Goal: Find contact information: Find contact information

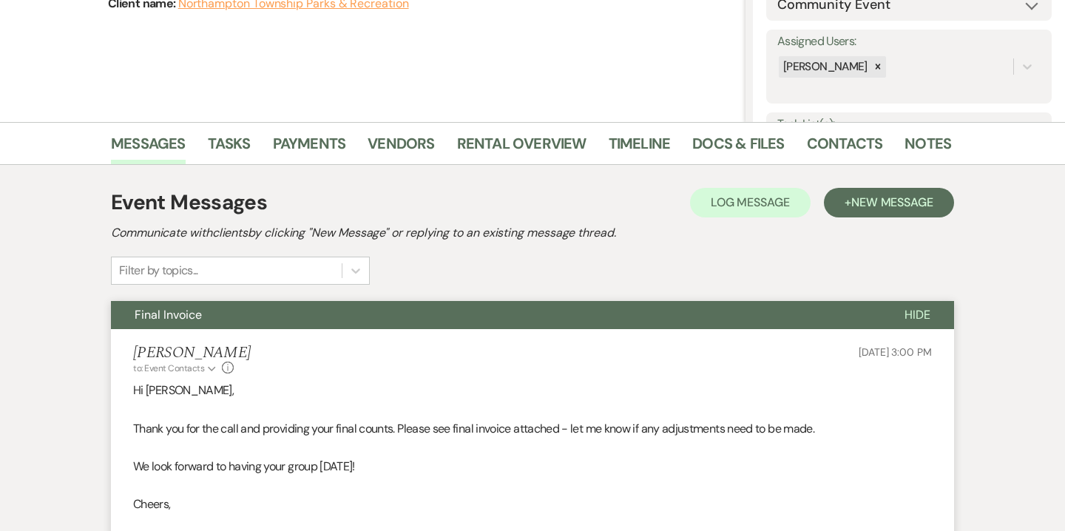
scroll to position [197, 0]
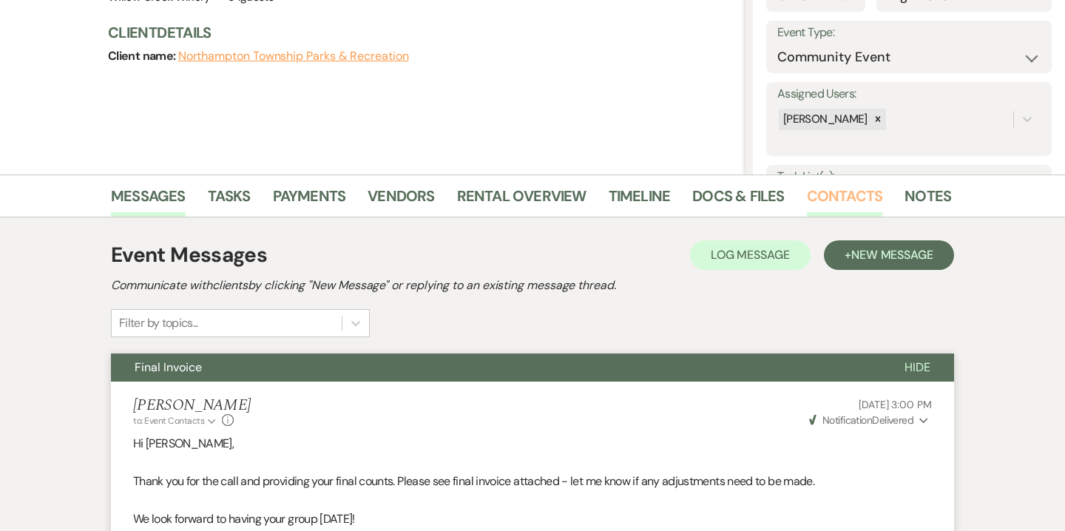
click at [828, 185] on link "Contacts" at bounding box center [845, 200] width 76 height 33
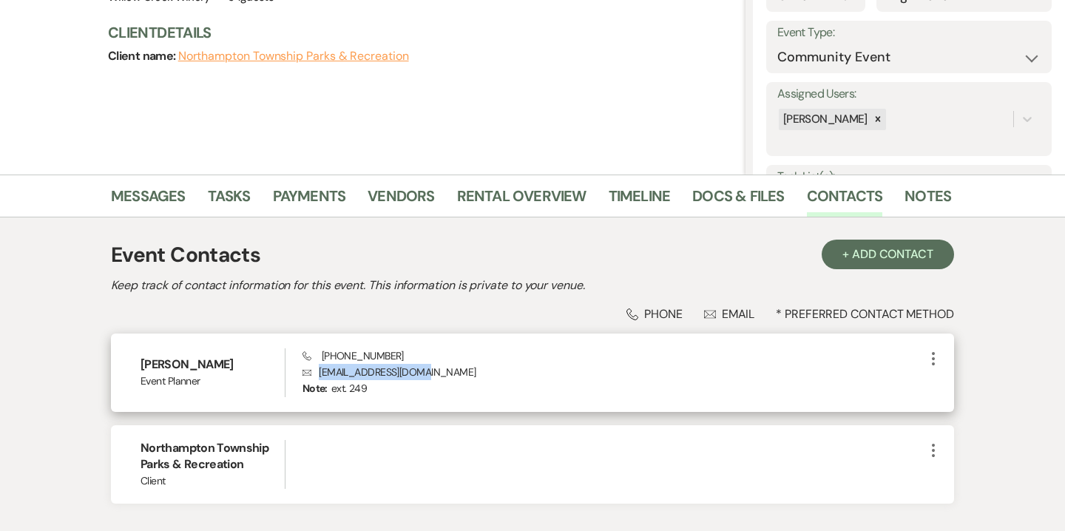
drag, startPoint x: 416, startPoint y: 370, endPoint x: 313, endPoint y: 370, distance: 102.8
click at [313, 370] on p "Envelope [EMAIL_ADDRESS][DOMAIN_NAME]" at bounding box center [613, 372] width 622 height 16
copy p "[EMAIL_ADDRESS][DOMAIN_NAME]"
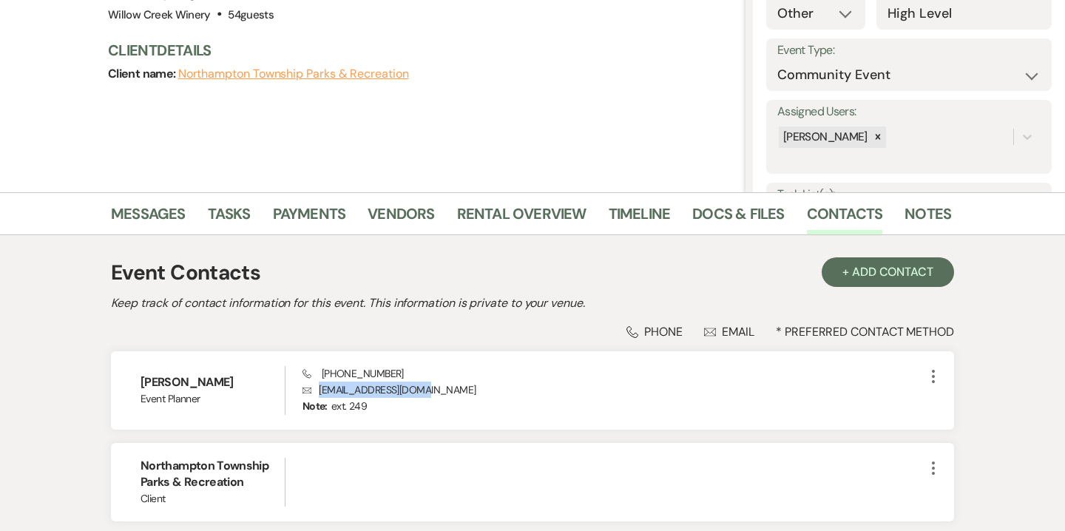
scroll to position [97, 0]
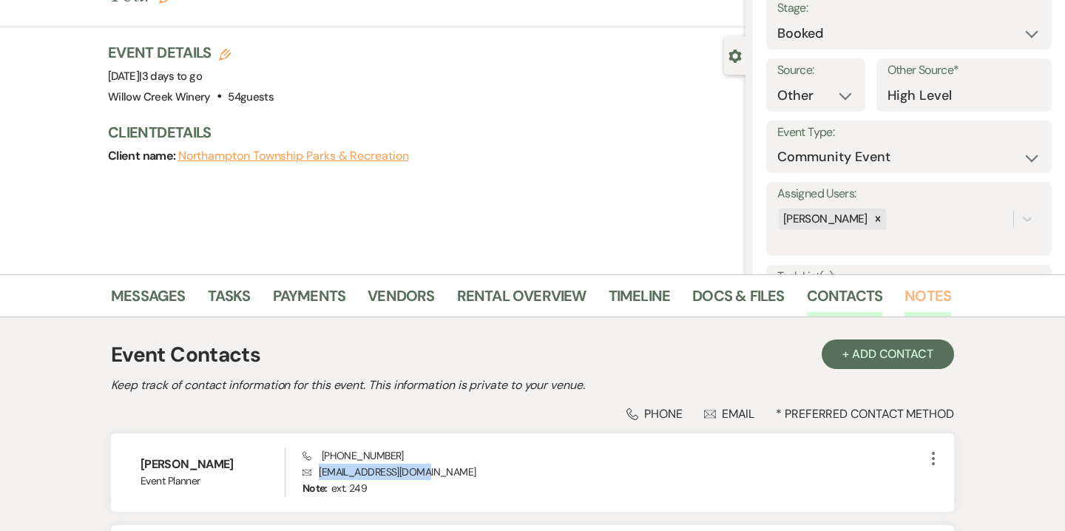
click at [914, 307] on link "Notes" at bounding box center [927, 300] width 47 height 33
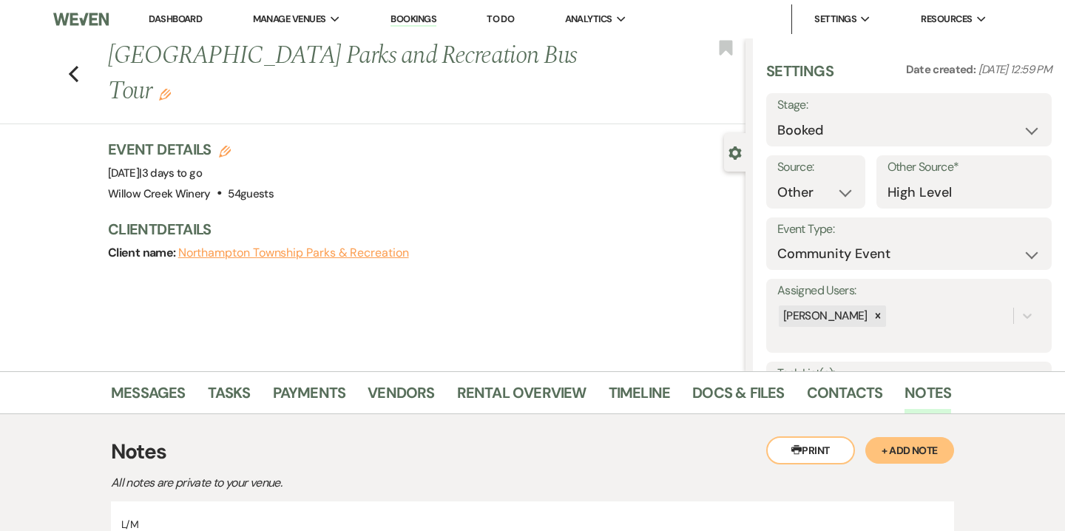
click at [172, 376] on div "Messages Tasks Payments Vendors Rental Overview Timeline Docs & Files Contacts …" at bounding box center [532, 392] width 1065 height 43
click at [169, 403] on link "Messages" at bounding box center [148, 397] width 75 height 33
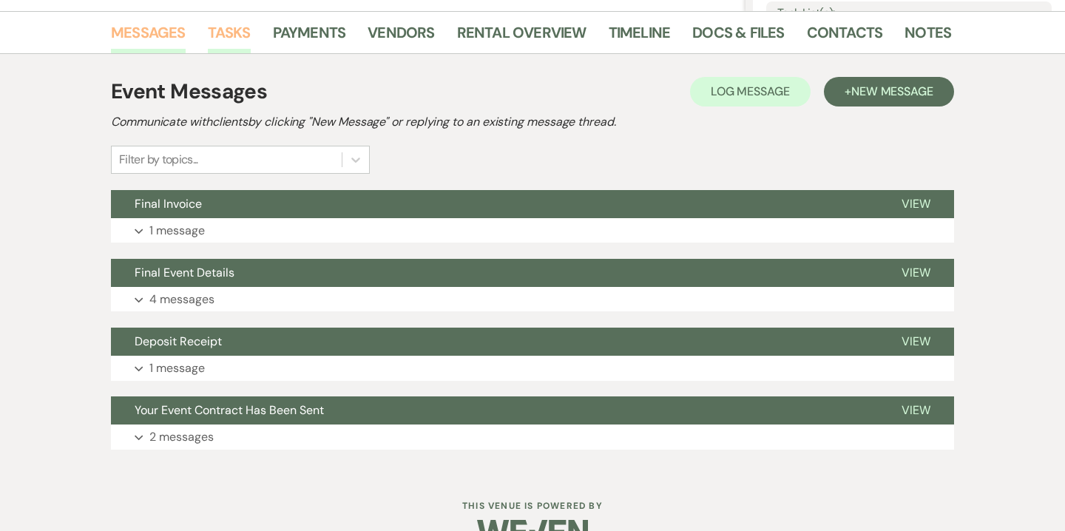
scroll to position [361, 0]
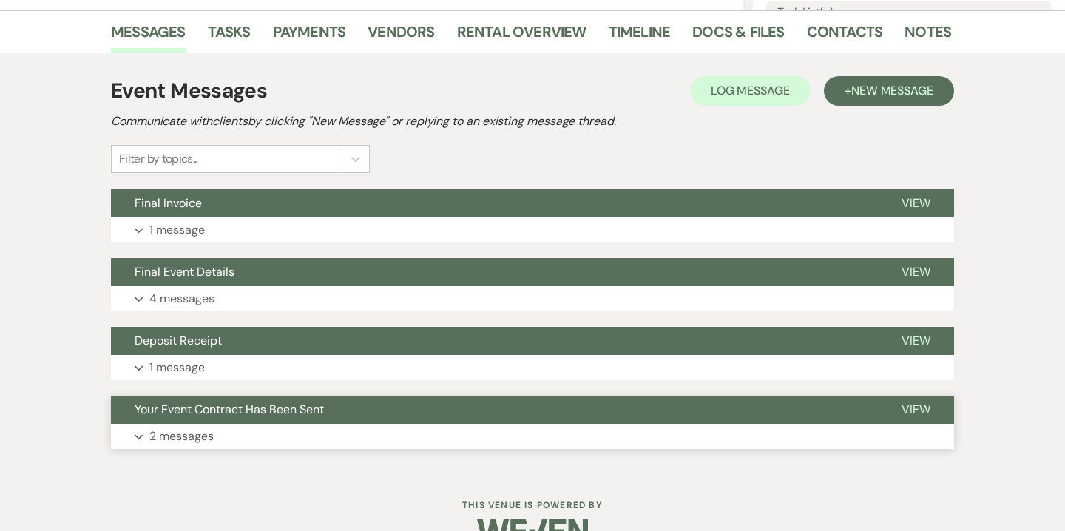
click at [183, 418] on button "Your Event Contract Has Been Sent" at bounding box center [494, 409] width 767 height 28
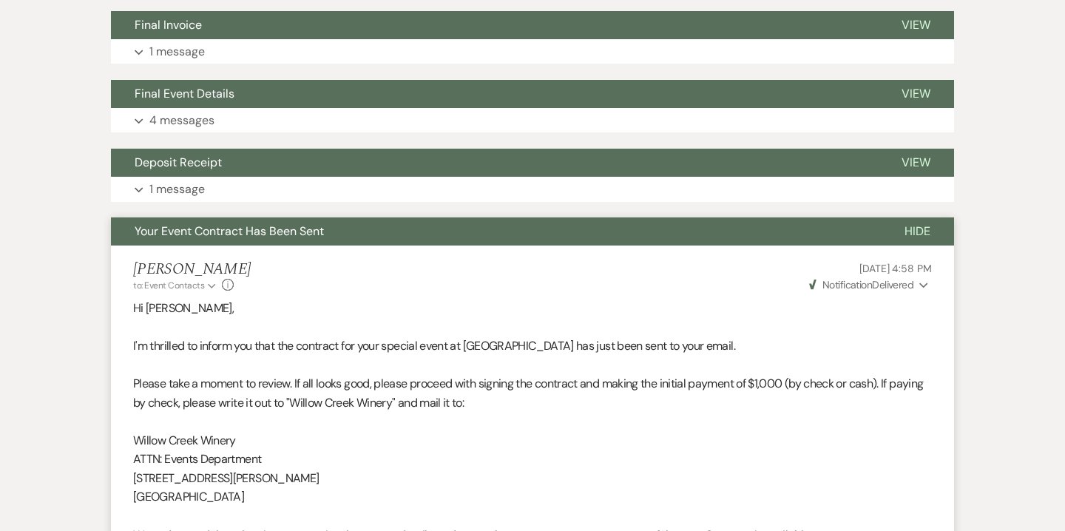
scroll to position [520, 0]
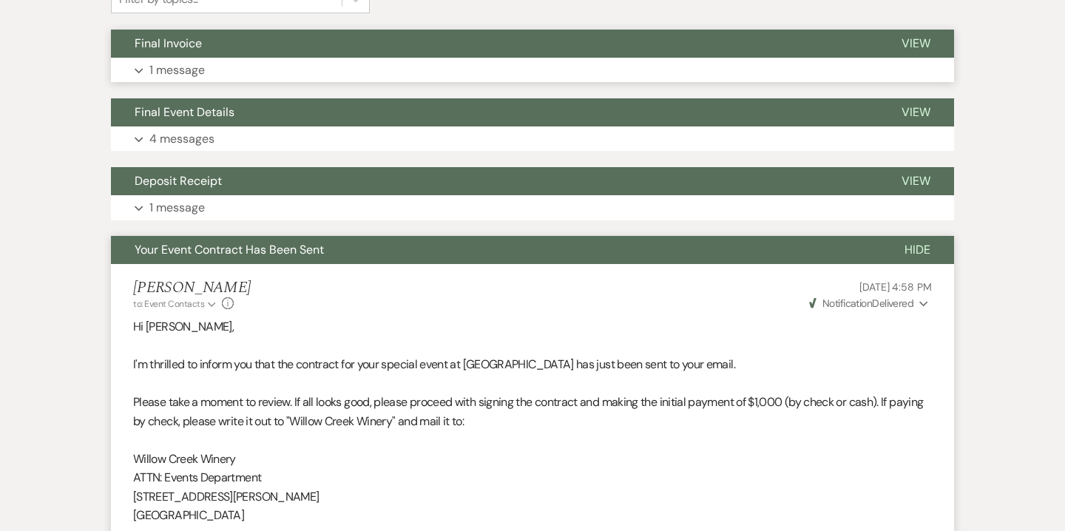
click at [214, 52] on button "Final Invoice" at bounding box center [494, 44] width 767 height 28
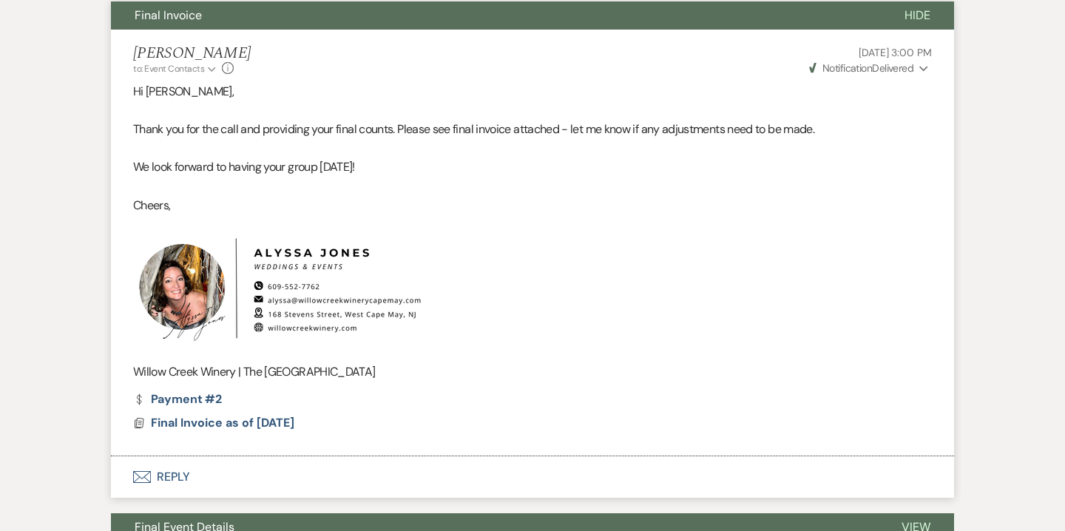
scroll to position [549, 0]
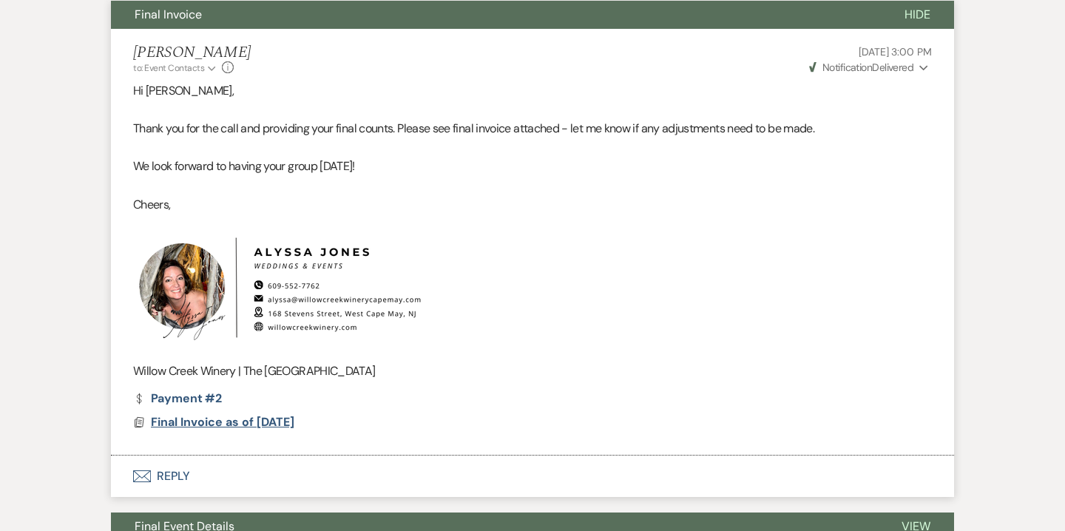
click at [205, 424] on span "Final Invoice as of [DATE]" at bounding box center [222, 422] width 143 height 16
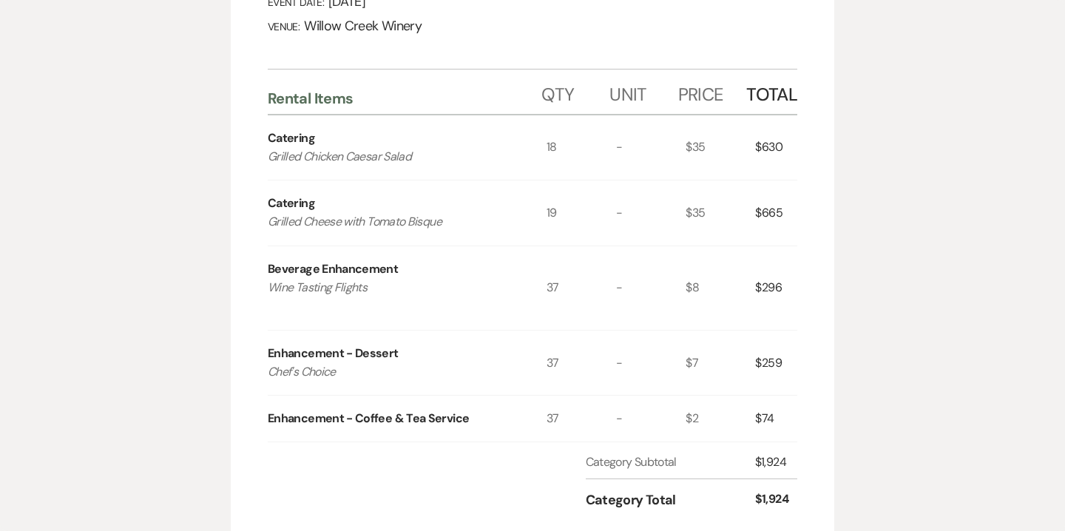
scroll to position [364, 0]
